Goal: Information Seeking & Learning: Learn about a topic

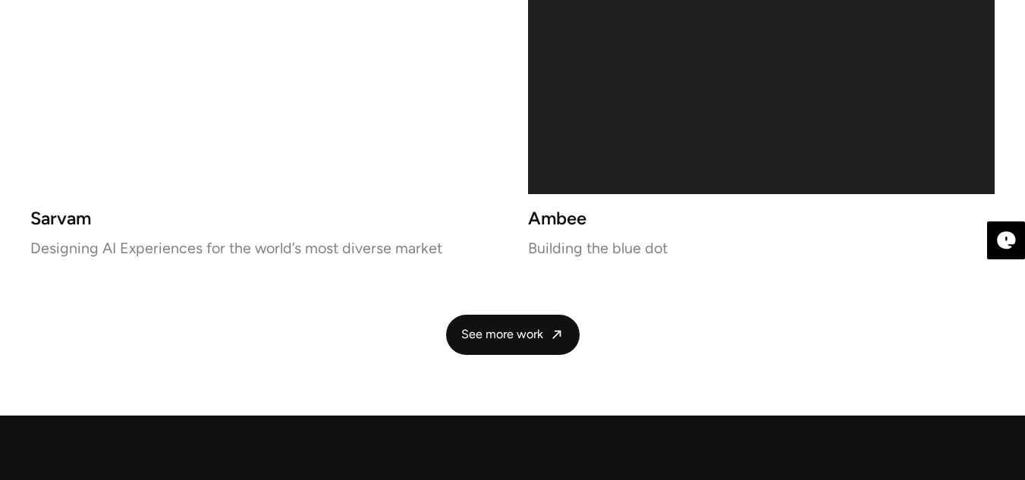
scroll to position [3217, 0]
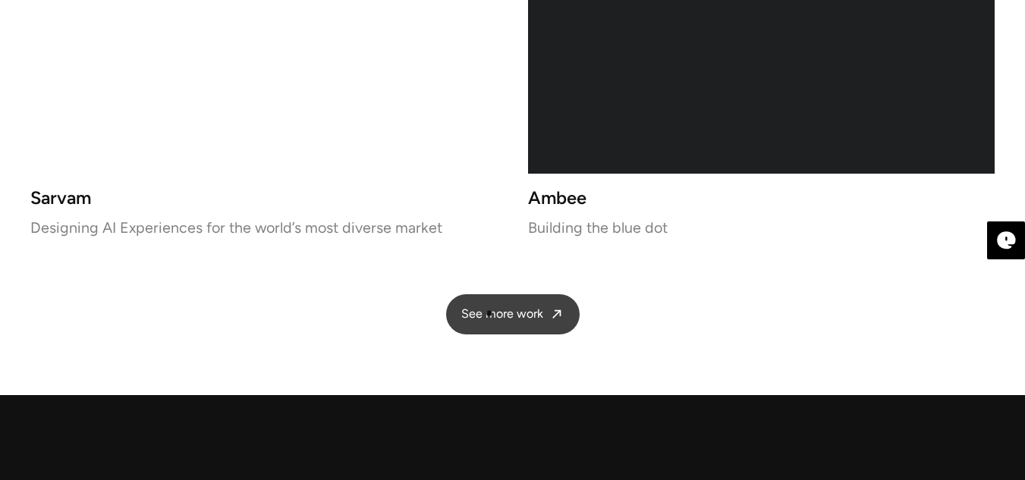
click at [489, 313] on span "See more work" at bounding box center [502, 315] width 82 height 16
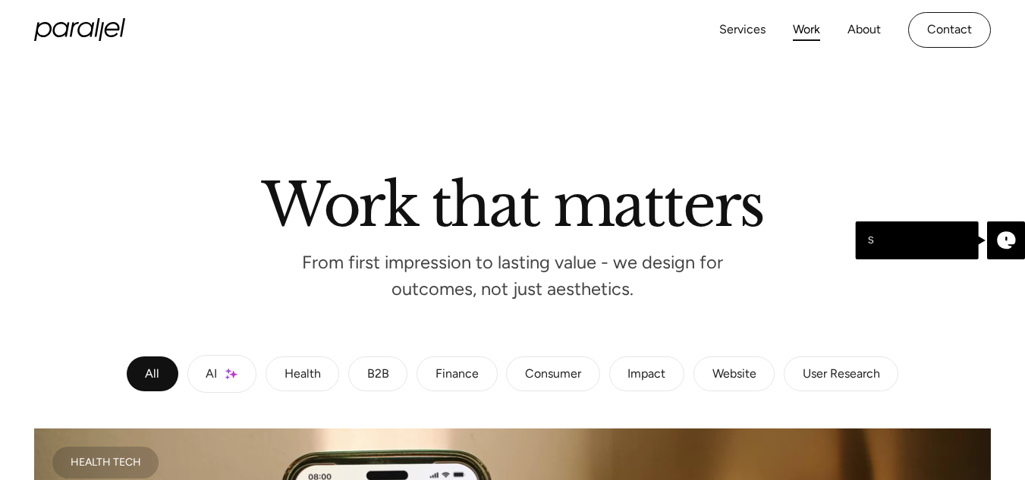
click at [728, 370] on div "Website" at bounding box center [735, 374] width 44 height 9
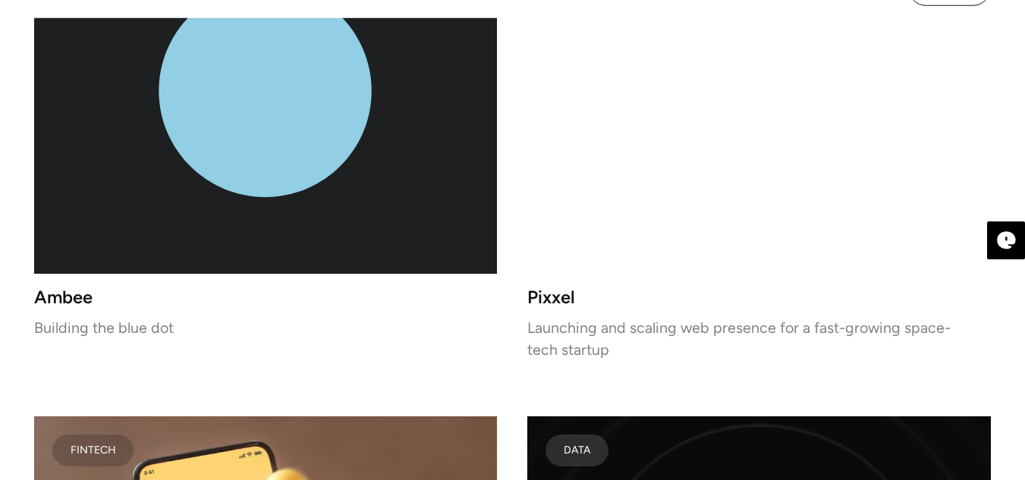
scroll to position [473, 0]
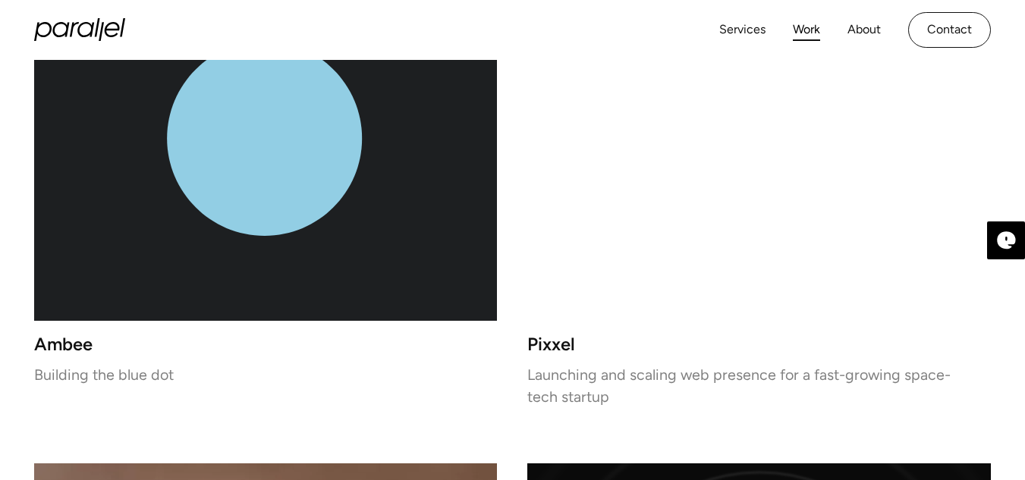
click at [280, 192] on icon "lottie-animation-container" at bounding box center [265, 138] width 195 height 195
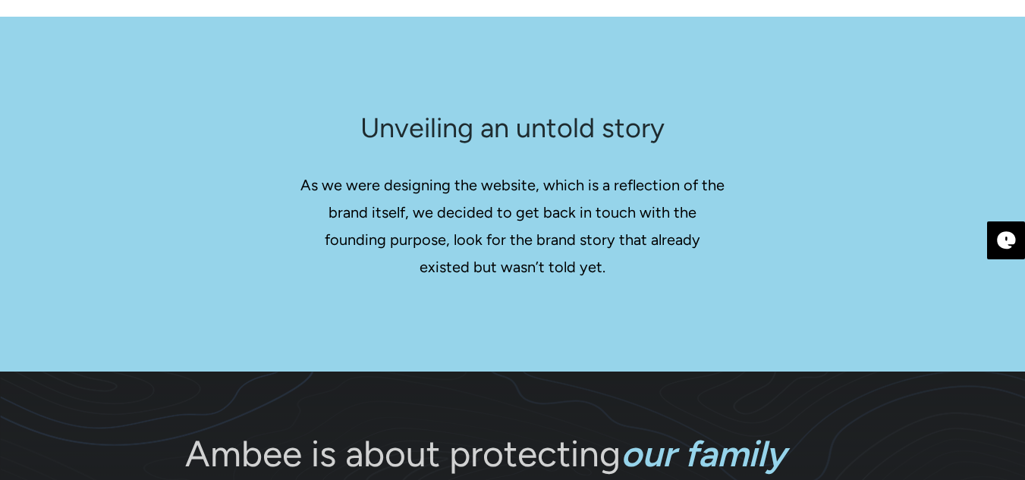
scroll to position [2243, 0]
